Goal: Ask a question

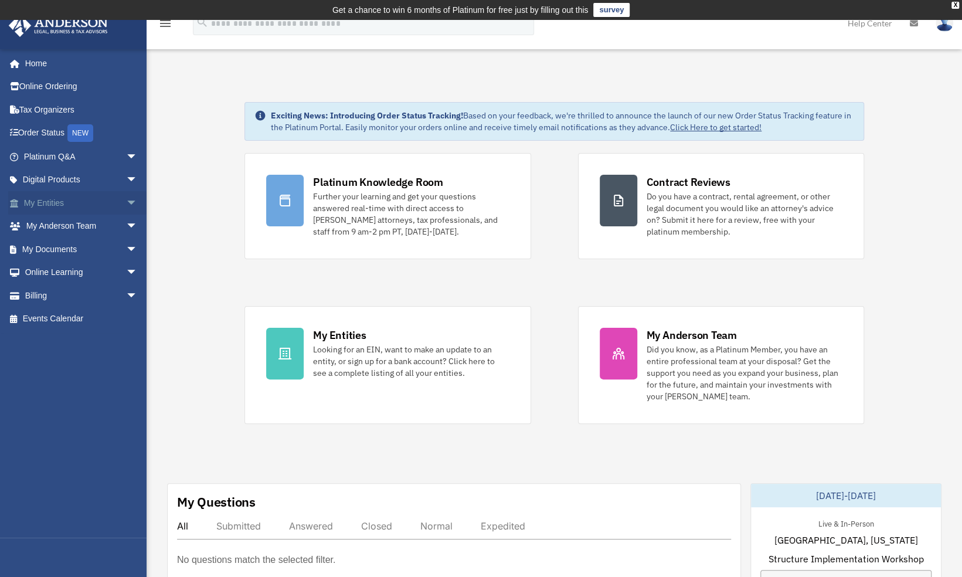
click at [107, 202] on link "My Entities arrow_drop_down" at bounding box center [81, 202] width 147 height 23
click at [73, 206] on link "My Entities arrow_drop_down" at bounding box center [81, 202] width 147 height 23
click at [126, 202] on span "arrow_drop_down" at bounding box center [137, 203] width 23 height 24
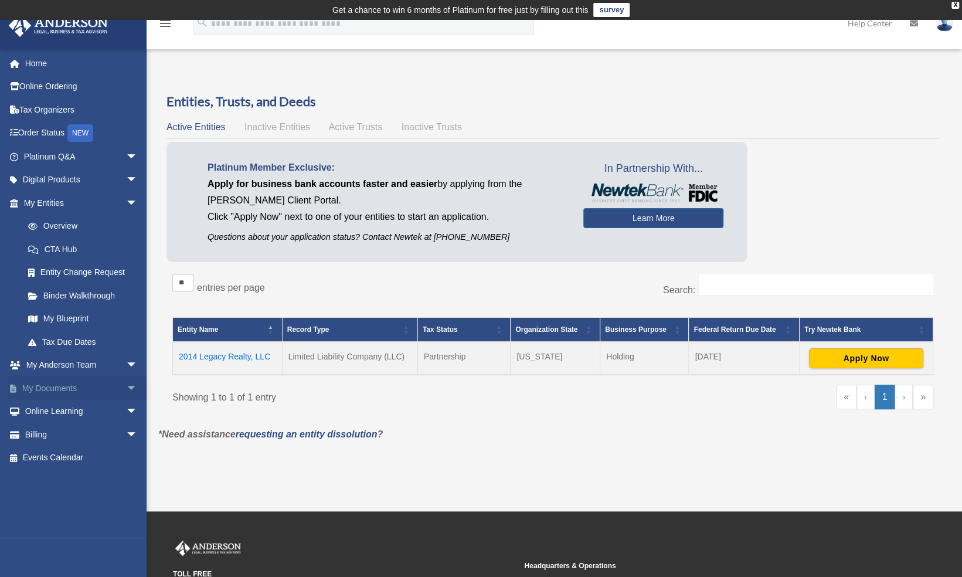
click at [77, 387] on link "My Documents arrow_drop_down" at bounding box center [81, 388] width 147 height 23
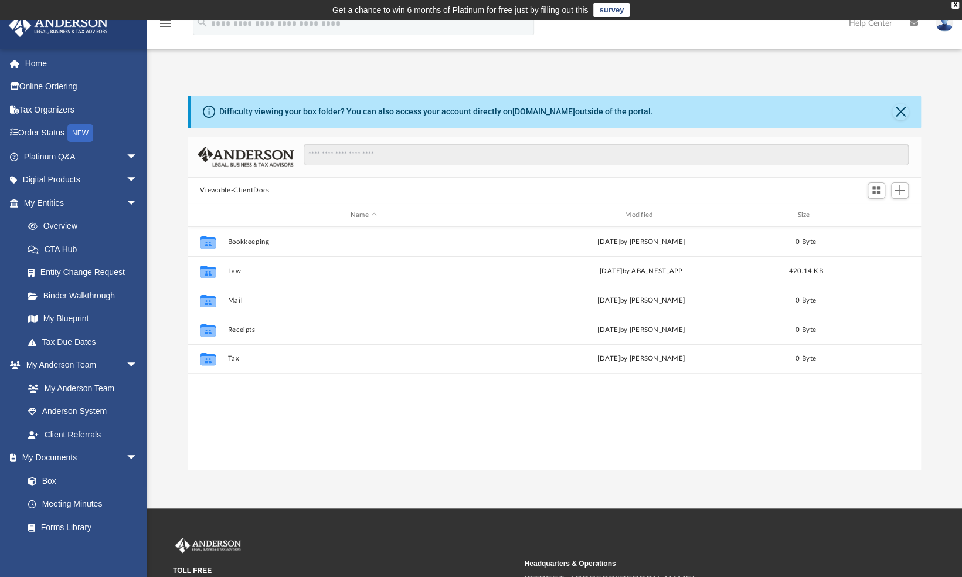
scroll to position [257, 725]
click at [73, 110] on link "Tax Organizers" at bounding box center [81, 109] width 147 height 23
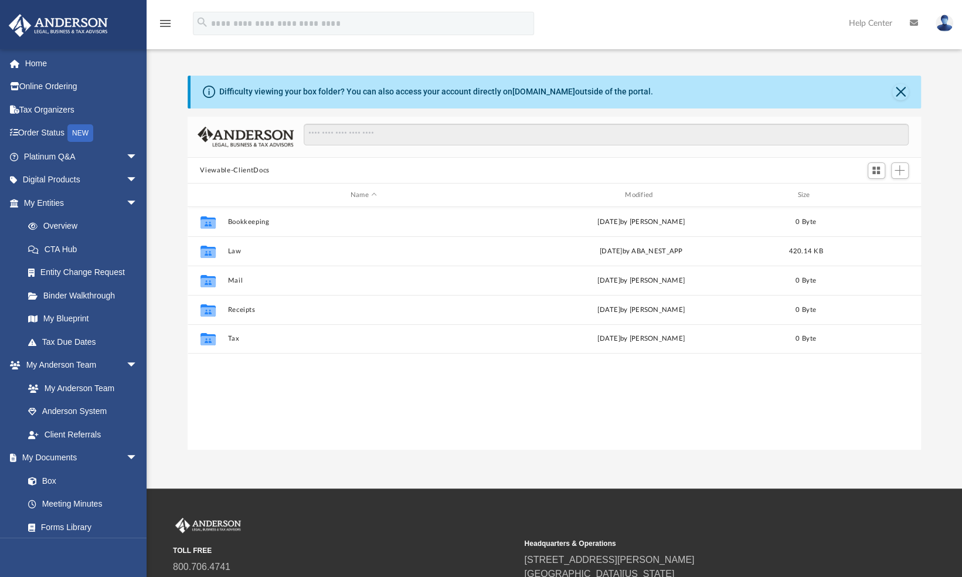
scroll to position [257, 725]
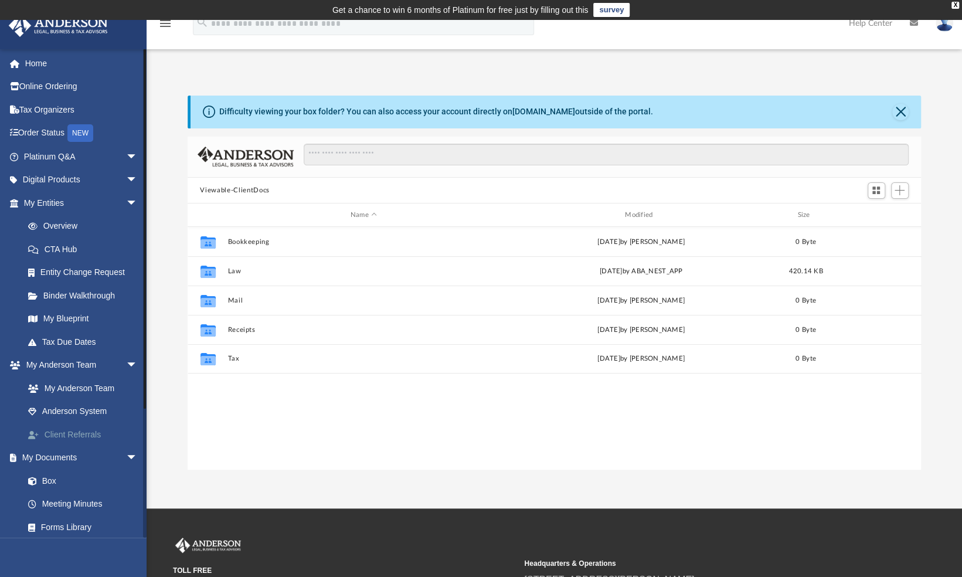
click at [81, 436] on link "Client Referrals" at bounding box center [85, 434] width 139 height 23
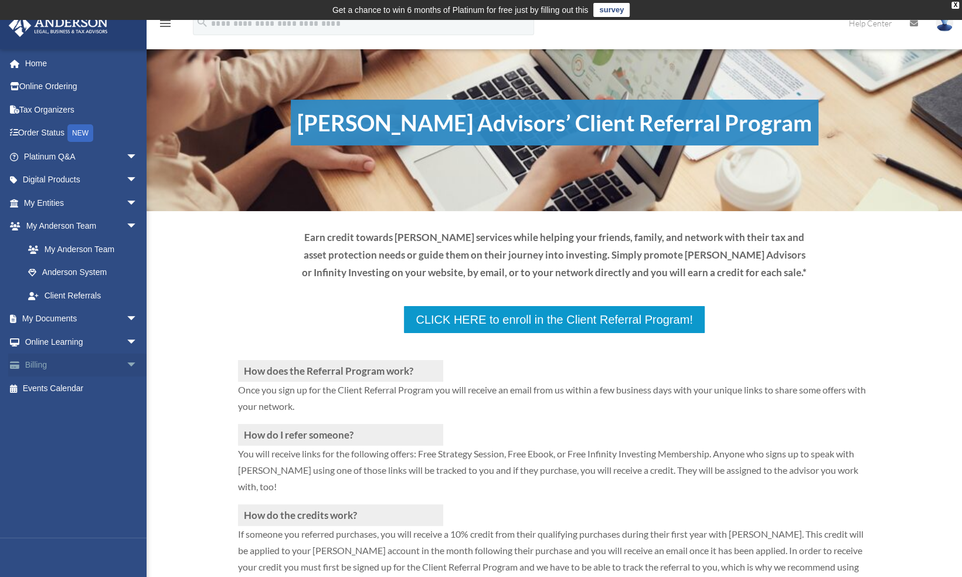
click at [57, 367] on link "Billing arrow_drop_down" at bounding box center [81, 365] width 147 height 23
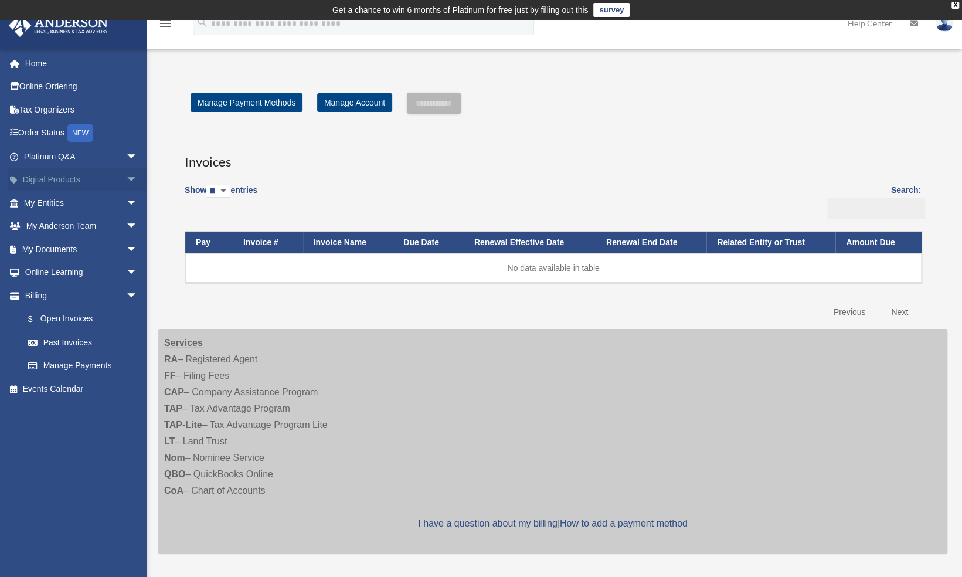
click at [79, 180] on link "Digital Products arrow_drop_down" at bounding box center [81, 179] width 147 height 23
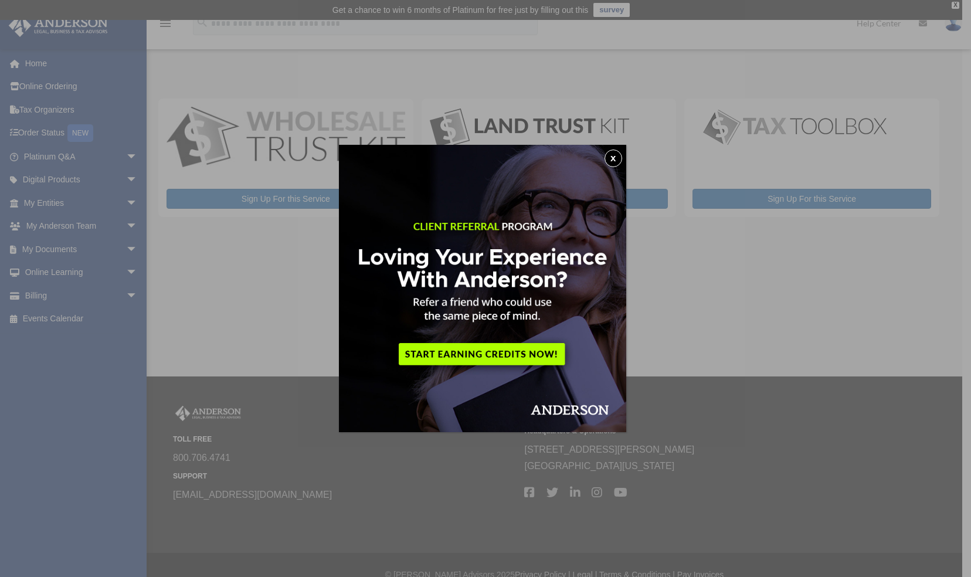
click at [613, 157] on button "x" at bounding box center [614, 159] width 18 height 18
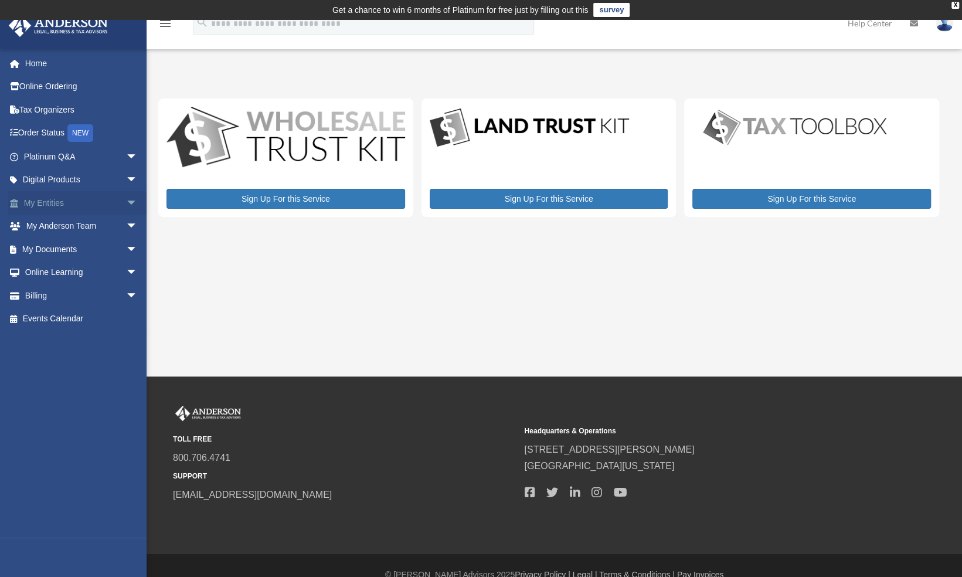
click at [126, 205] on span "arrow_drop_down" at bounding box center [137, 203] width 23 height 24
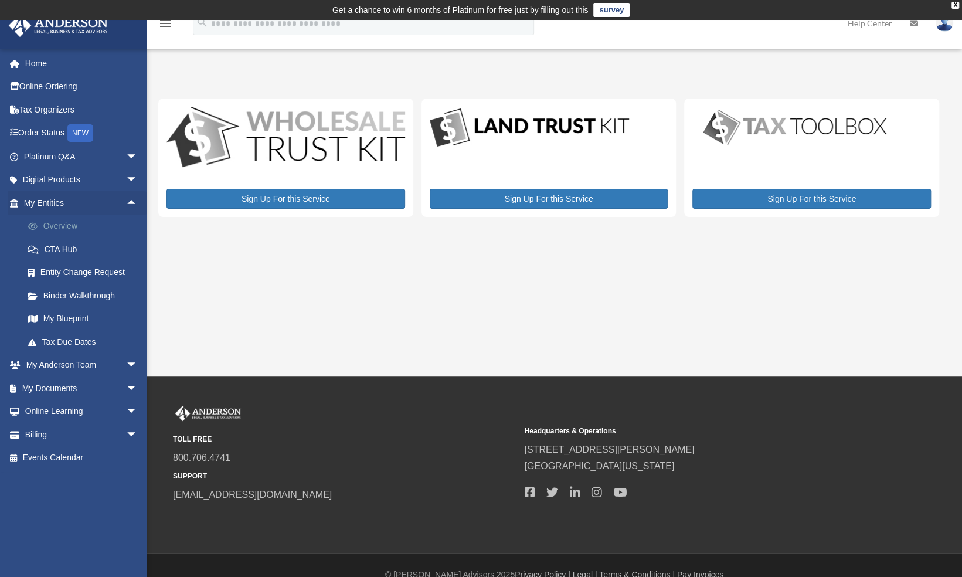
click at [95, 223] on link "Overview" at bounding box center [85, 226] width 139 height 23
click at [63, 229] on link "Overview" at bounding box center [85, 226] width 139 height 23
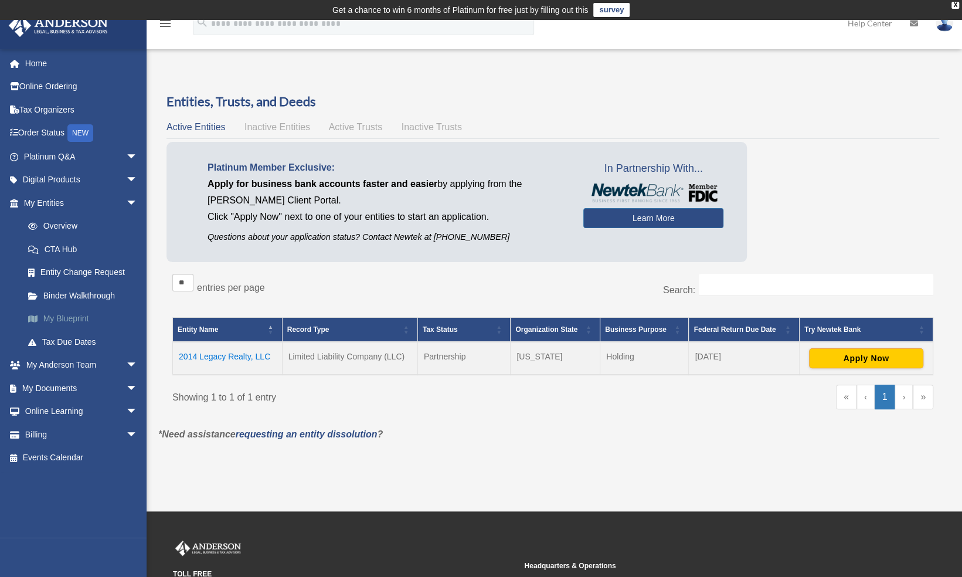
click at [79, 314] on link "My Blueprint" at bounding box center [85, 318] width 139 height 23
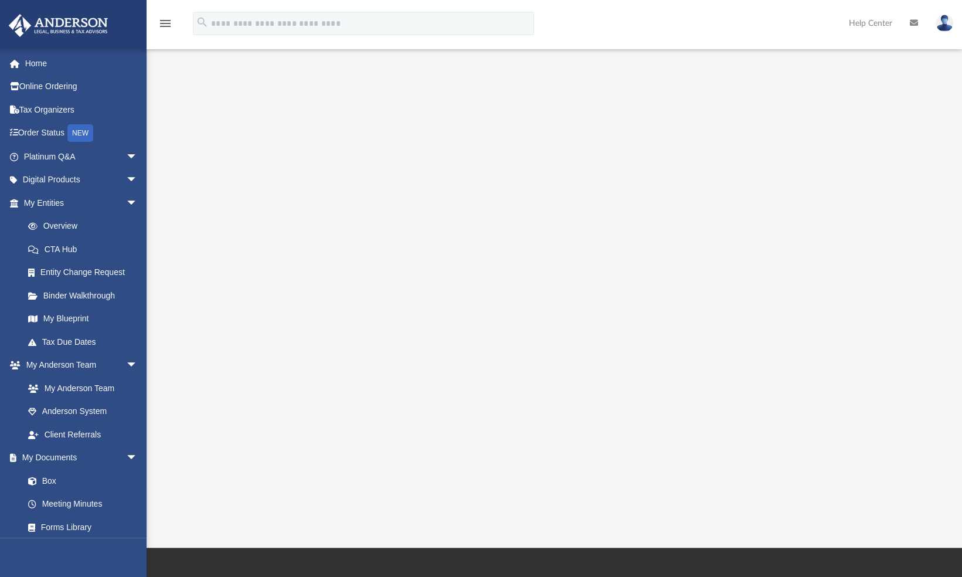
scroll to position [54, 0]
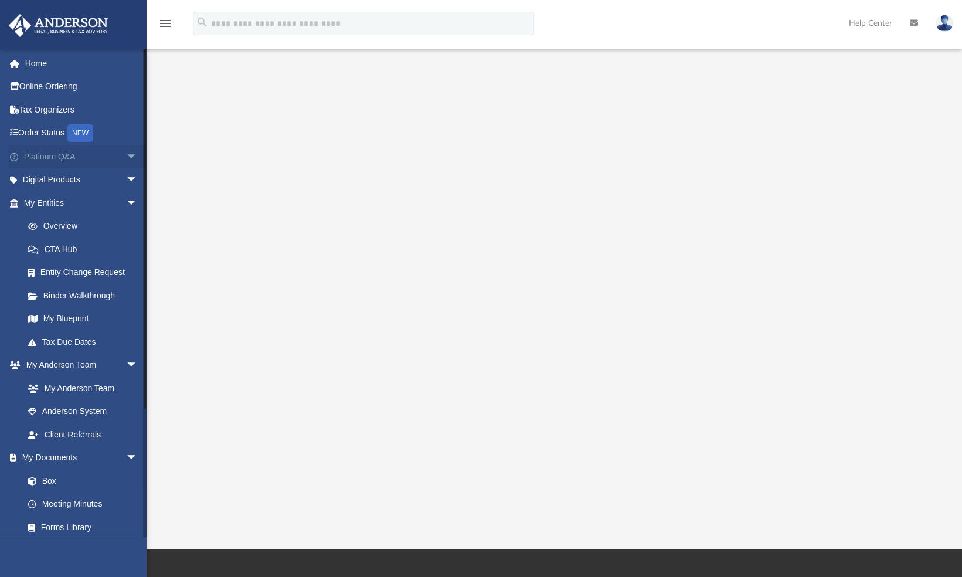
drag, startPoint x: 120, startPoint y: 158, endPoint x: 79, endPoint y: 155, distance: 40.6
click at [79, 155] on link "Platinum Q&A arrow_drop_down" at bounding box center [81, 156] width 147 height 23
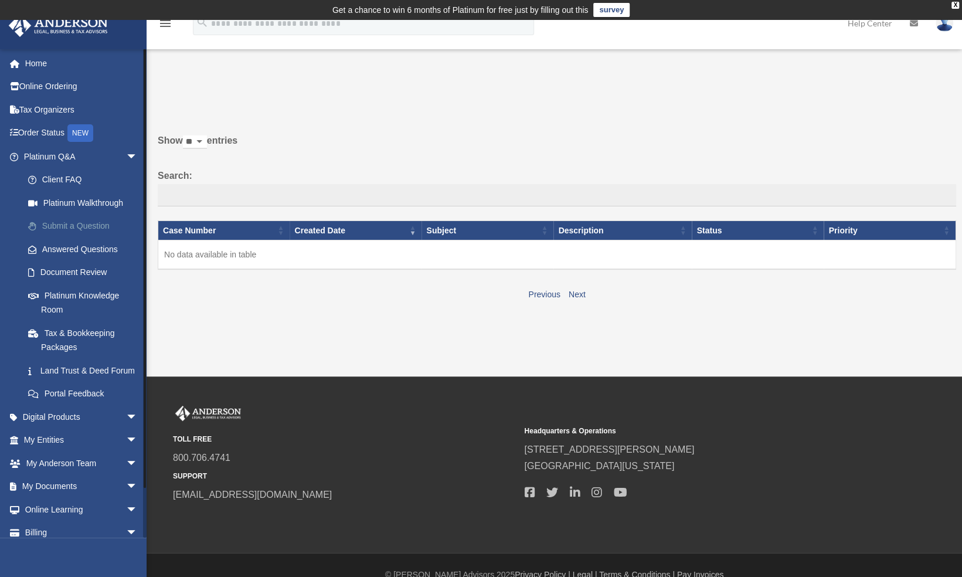
click at [69, 226] on link "Submit a Question" at bounding box center [85, 226] width 139 height 23
